Goal: Task Accomplishment & Management: Complete application form

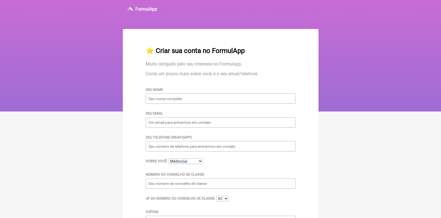
click at [234, 99] on input "Seu nome" at bounding box center [221, 99] width 150 height 10
type input "[PERSON_NAME]"
type input "[EMAIL_ADDRESS][DOMAIN_NAME]"
type input "[PHONE_NUMBER]"
click at [196, 164] on select "Médico(a) Nutricionista Farmaceutico(a) Biomédica(o) Fisioterapeuta Enfermeira(…" at bounding box center [185, 162] width 34 height 6
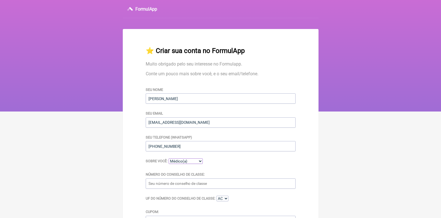
select select "Nutricionista"
click at [168, 160] on select "Médico(a) Nutricionista Farmaceutico(a) Biomédica(o) Fisioterapeuta Enfermeira(…" at bounding box center [185, 162] width 34 height 6
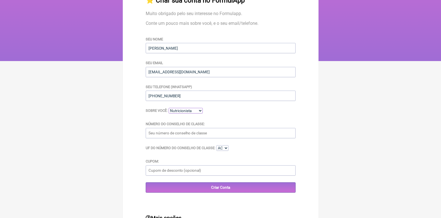
scroll to position [56, 0]
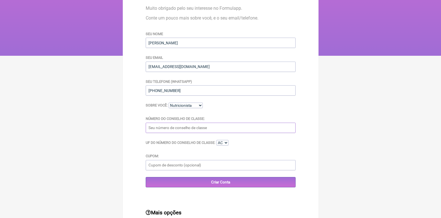
click at [200, 130] on input "Número do Conselho de Classe:" at bounding box center [221, 128] width 150 height 10
drag, startPoint x: 211, startPoint y: 119, endPoint x: 199, endPoint y: 122, distance: 12.2
click at [206, 121] on div "Número do Conselho de Classe:" at bounding box center [221, 124] width 150 height 17
click at [172, 129] on input "Número do Conselho de Classe:" at bounding box center [221, 128] width 150 height 10
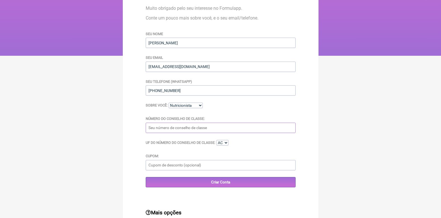
click at [172, 129] on input "Número do Conselho de Classe:" at bounding box center [221, 128] width 150 height 10
click at [223, 146] on select "AC AL AP AM BA CE DF ES GO MA MT MS MG PA PB PR PE PI RJ RN RS RO RR SC SP SE TO" at bounding box center [222, 143] width 12 height 6
select select "SC"
click at [217, 141] on select "AC AL AP AM BA CE DF ES GO MA MT MS MG PA PB PR PE PI RJ RN RS RO RR SC SP SE TO" at bounding box center [222, 143] width 12 height 6
click at [174, 131] on input "Número do Conselho de Classe:" at bounding box center [221, 128] width 150 height 10
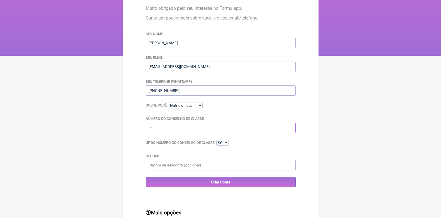
type input "c"
type input "13531P"
click at [202, 168] on input "Cupom:" at bounding box center [221, 165] width 150 height 10
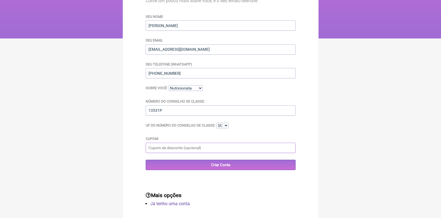
scroll to position [83, 0]
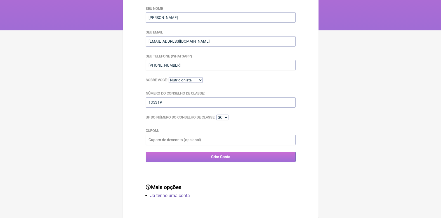
click at [201, 156] on input "Criar Conta" at bounding box center [221, 157] width 150 height 10
